Goal: Find specific page/section: Find specific page/section

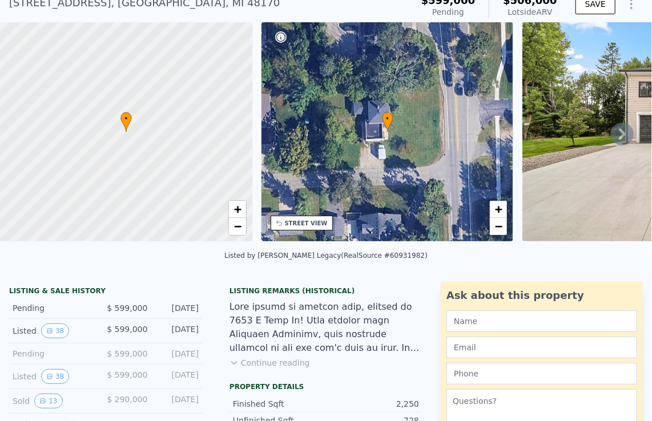
scroll to position [4, 0]
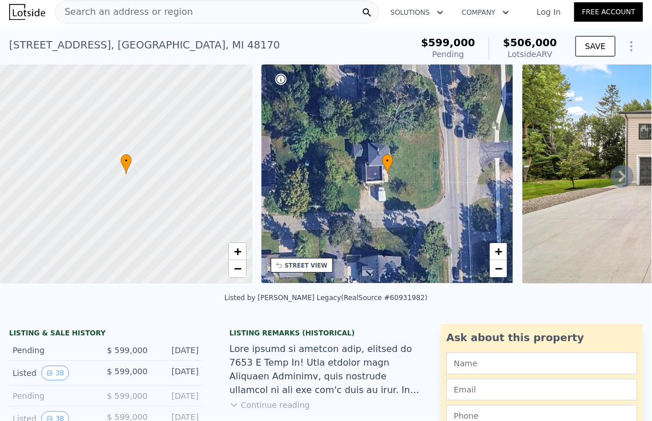
click at [618, 175] on icon at bounding box center [622, 176] width 23 height 23
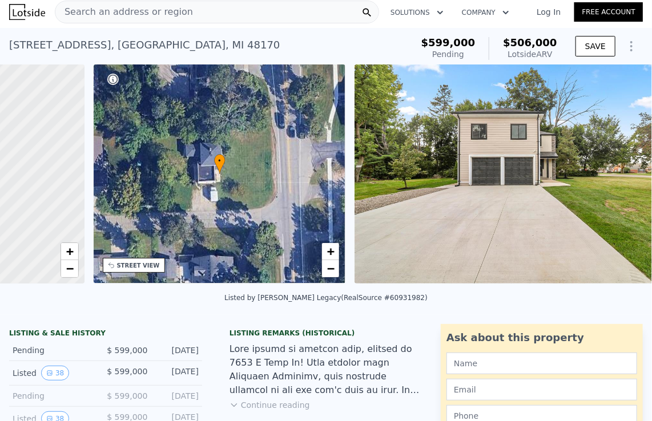
scroll to position [0, 265]
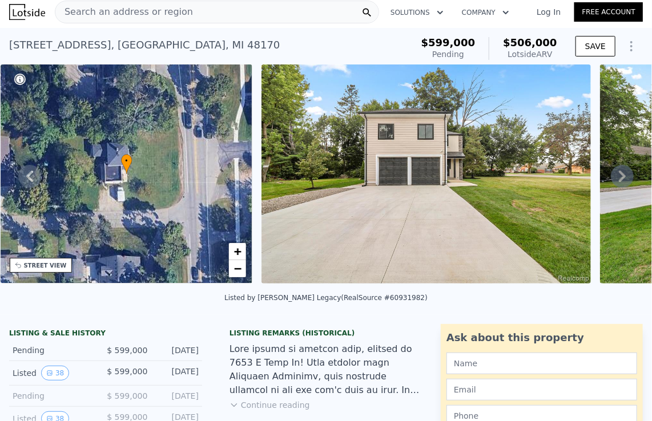
click at [618, 175] on div "• + − • + − STREET VIEW Loading... SATELLITE VIEW" at bounding box center [326, 176] width 652 height 223
click at [619, 179] on icon at bounding box center [622, 176] width 7 height 11
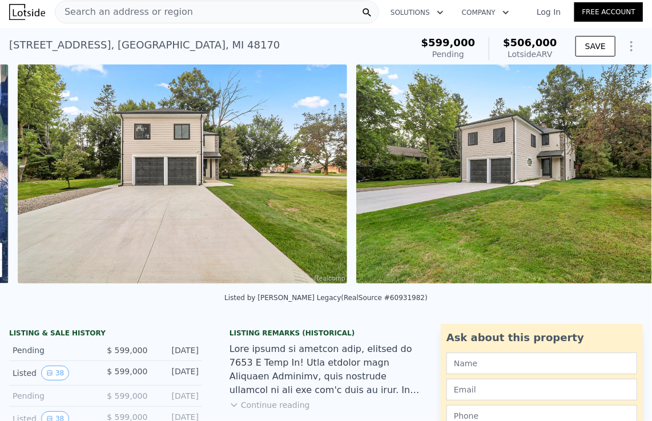
scroll to position [0, 522]
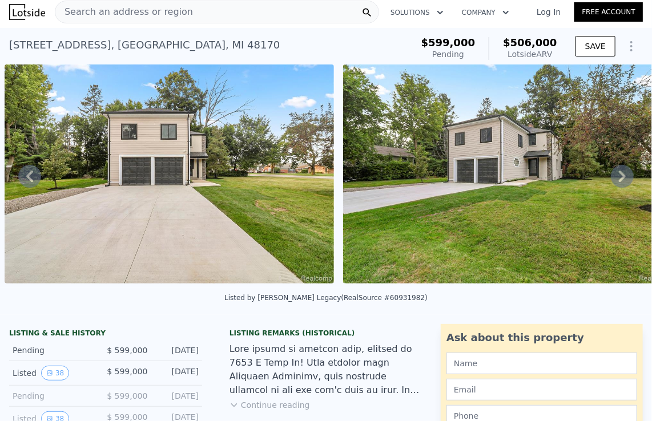
click at [619, 179] on icon at bounding box center [622, 176] width 7 height 11
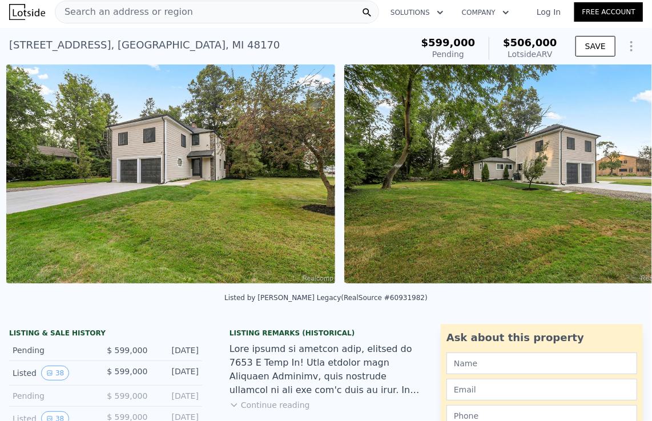
scroll to position [0, 861]
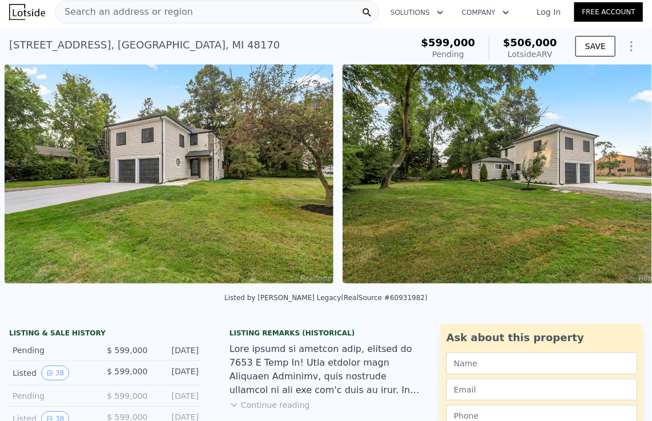
click at [616, 179] on div "• + − • + − STREET VIEW Loading... SATELLITE VIEW" at bounding box center [326, 176] width 652 height 223
click at [619, 179] on icon at bounding box center [622, 176] width 7 height 11
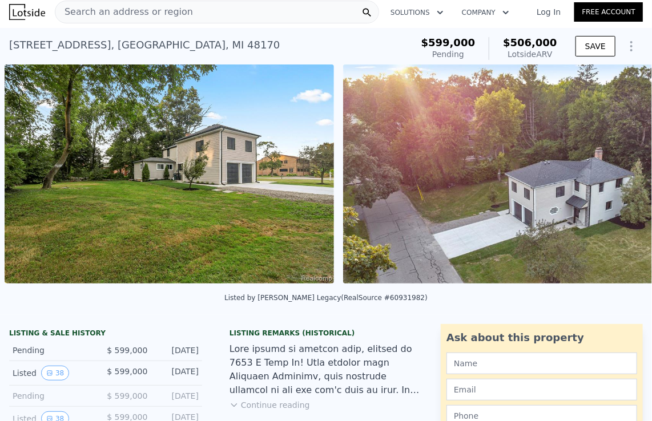
click at [616, 179] on div "• + − • + − STREET VIEW Loading... SATELLITE VIEW" at bounding box center [326, 176] width 652 height 223
click at [619, 179] on icon at bounding box center [622, 176] width 7 height 11
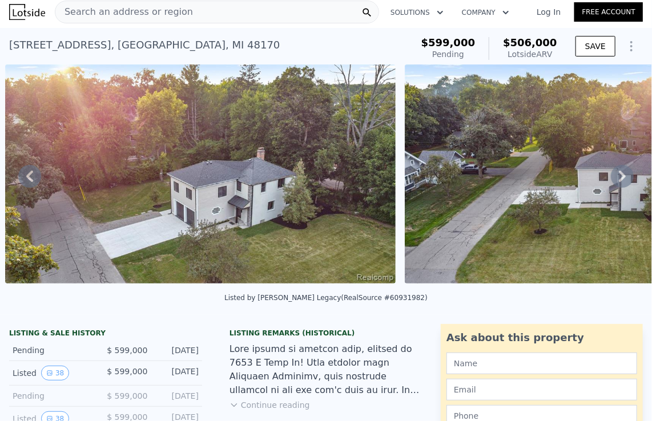
click at [619, 179] on icon at bounding box center [622, 176] width 7 height 11
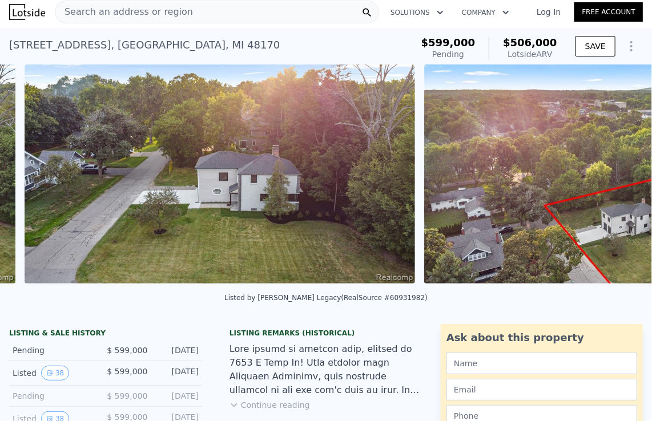
scroll to position [0, 1936]
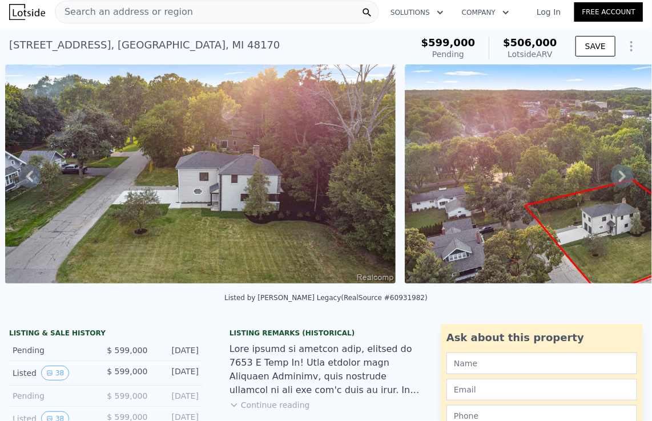
click at [616, 179] on div "• + − • + − STREET VIEW Loading... SATELLITE VIEW" at bounding box center [326, 176] width 652 height 223
click at [619, 179] on icon at bounding box center [622, 176] width 7 height 11
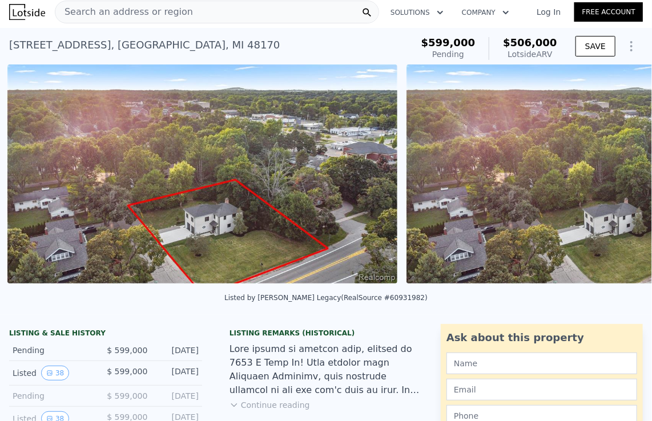
scroll to position [0, 2336]
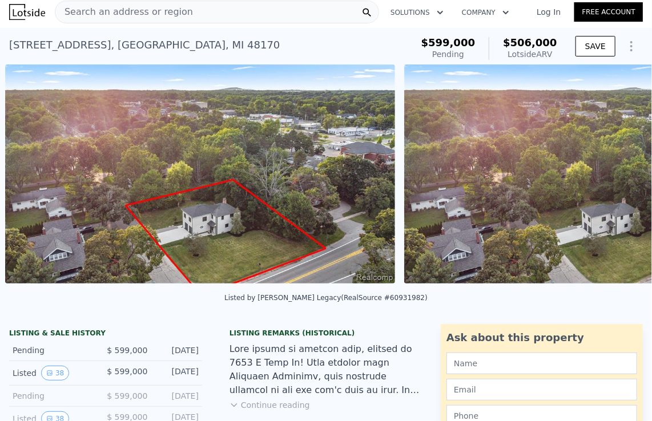
click at [616, 179] on img at bounding box center [599, 174] width 390 height 219
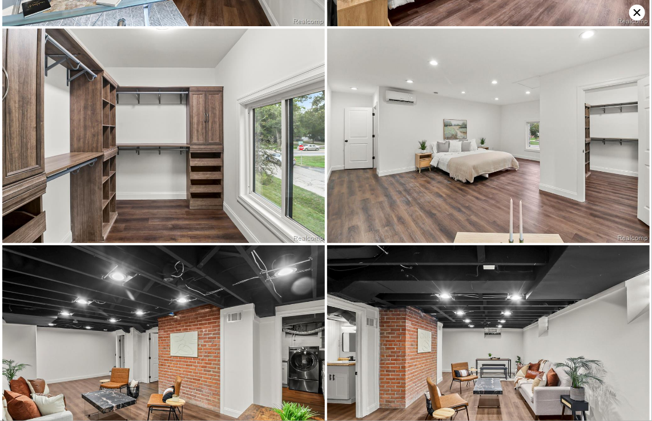
scroll to position [2900, 0]
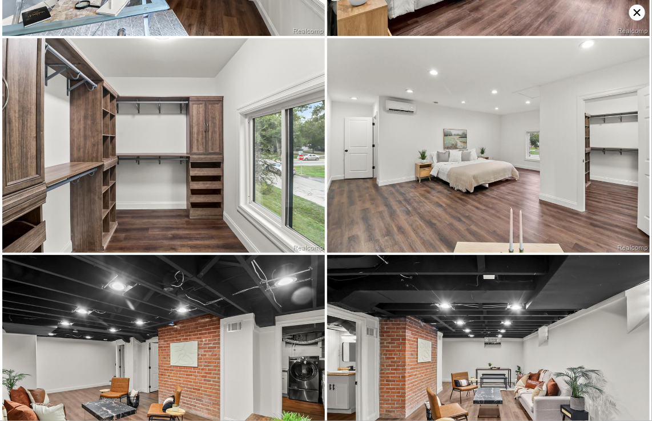
click at [635, 8] on icon at bounding box center [637, 13] width 16 height 16
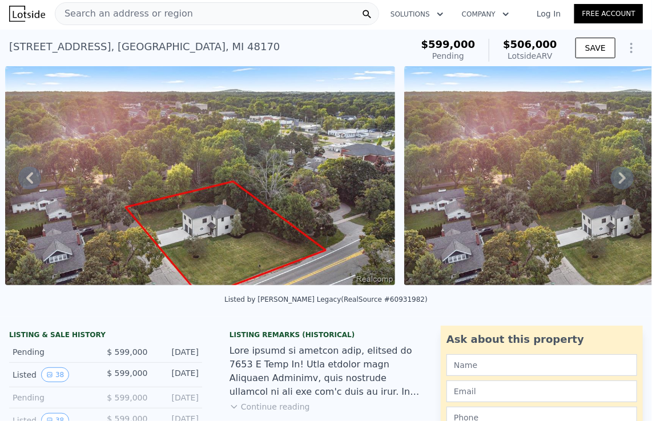
scroll to position [0, 0]
